Goal: Communication & Community: Connect with others

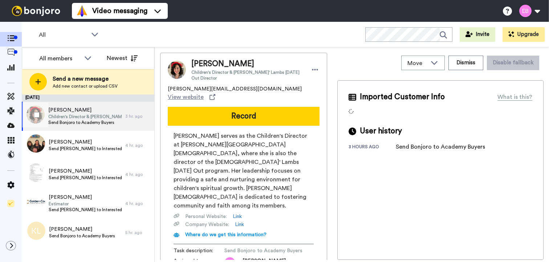
click at [96, 119] on span "Children's Director & [PERSON_NAME]' Lambs [DATE] Out Director" at bounding box center [84, 117] width 73 height 6
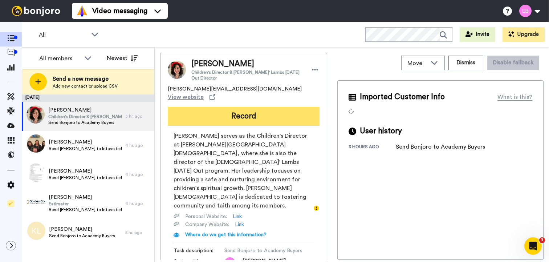
click at [239, 108] on button "Record" at bounding box center [244, 116] width 152 height 19
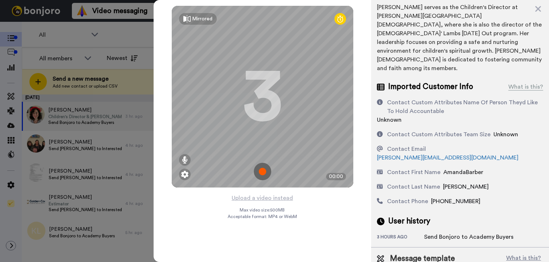
scroll to position [84, 0]
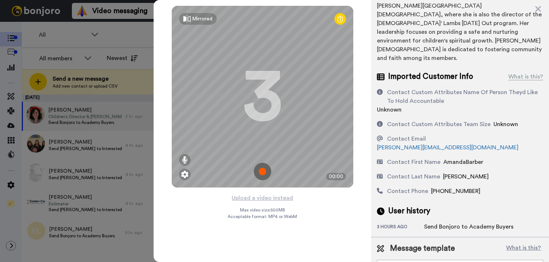
click at [267, 169] on img at bounding box center [262, 171] width 17 height 17
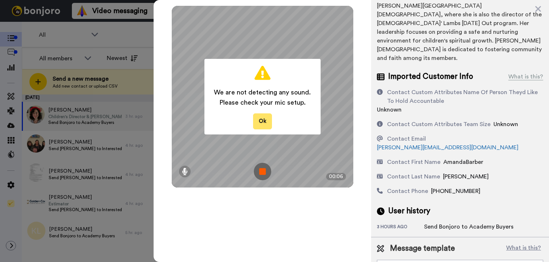
click at [266, 123] on button "Ok" at bounding box center [262, 121] width 19 height 16
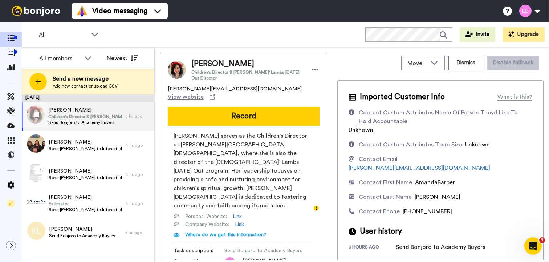
click at [109, 120] on span "Send Bonjoro to Academy Buyers" at bounding box center [84, 123] width 73 height 6
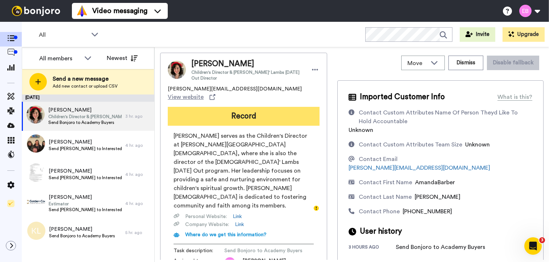
click at [230, 113] on button "Record" at bounding box center [244, 116] width 152 height 19
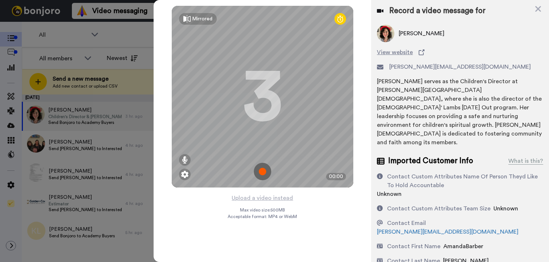
click at [264, 173] on img at bounding box center [262, 171] width 17 height 17
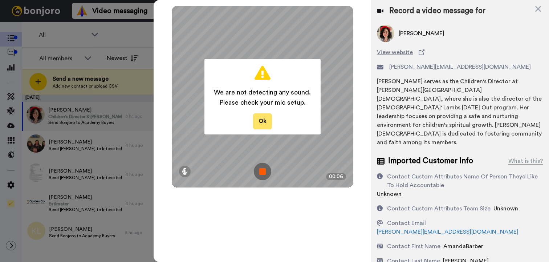
click at [256, 115] on button "Ok" at bounding box center [262, 121] width 19 height 16
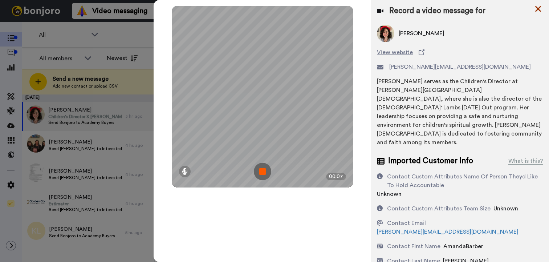
click at [537, 12] on icon at bounding box center [538, 8] width 7 height 9
